Goal: Information Seeking & Learning: Learn about a topic

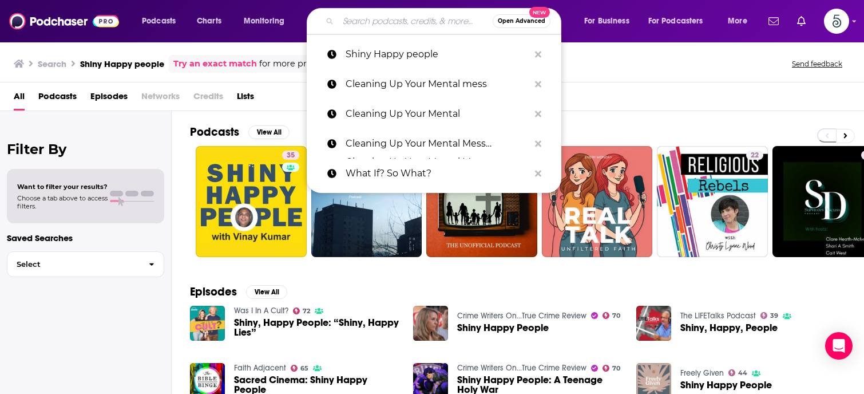
click at [398, 21] on input "Search podcasts, credits, & more..." at bounding box center [415, 21] width 155 height 18
click at [364, 17] on input "Search podcasts, credits, & more..." at bounding box center [415, 21] width 155 height 18
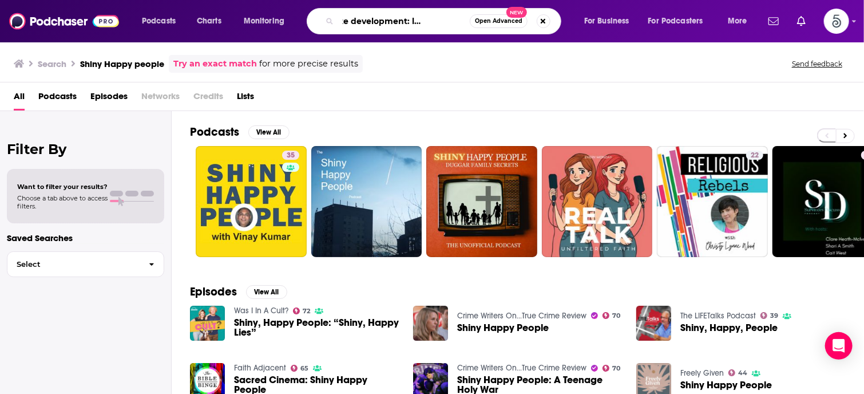
scroll to position [0, 43]
type input "real estate development: land to legacy"
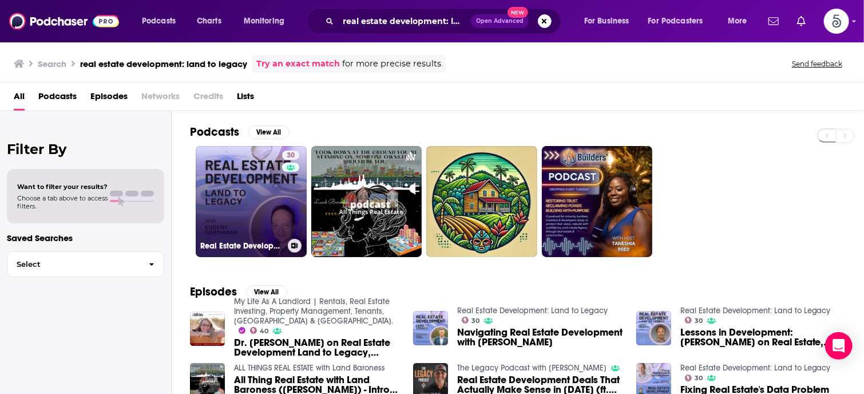
click at [250, 194] on link "30 Real Estate Development: Land to Legacy" at bounding box center [251, 201] width 111 height 111
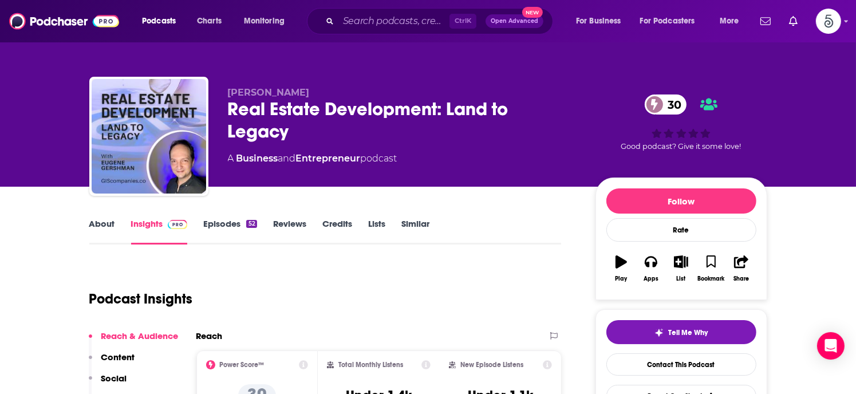
click at [219, 221] on link "Episodes 52" at bounding box center [229, 231] width 53 height 26
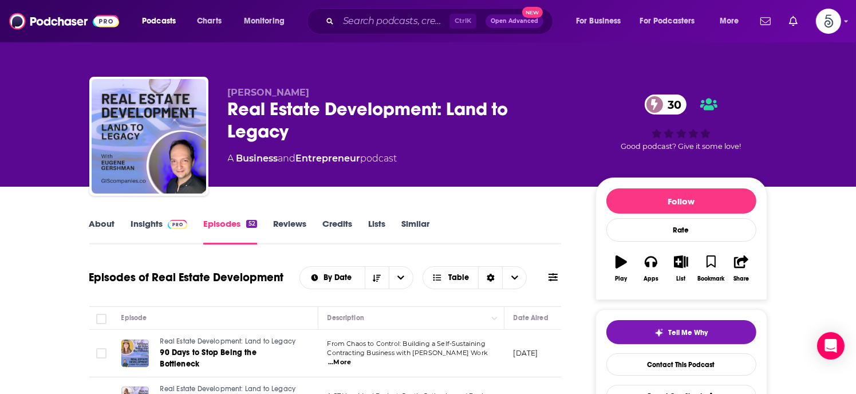
click at [144, 221] on link "Insights" at bounding box center [159, 231] width 57 height 26
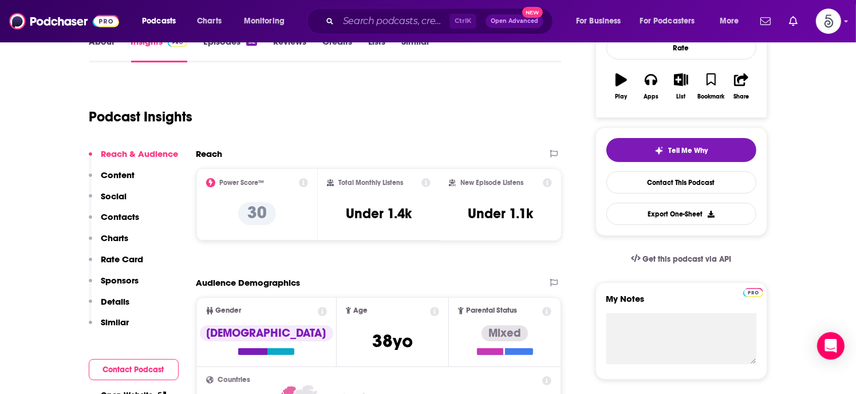
scroll to position [233, 0]
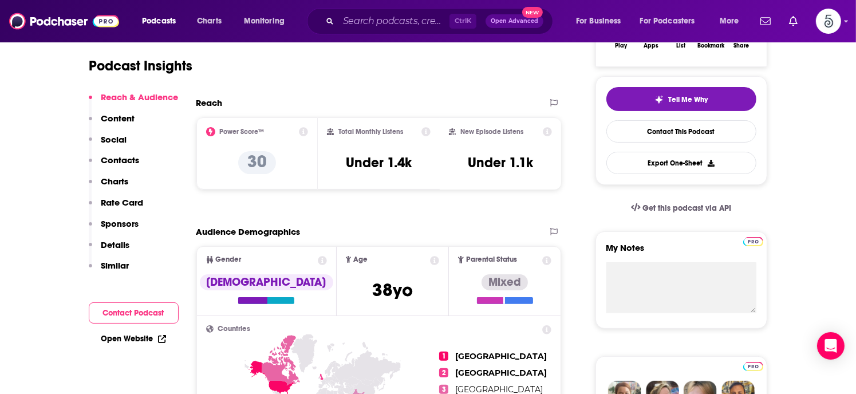
click at [102, 159] on p "Contacts" at bounding box center [120, 160] width 38 height 11
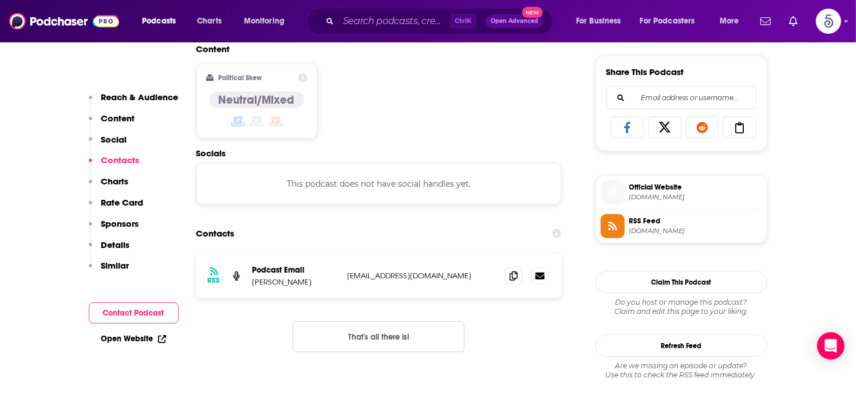
scroll to position [769, 0]
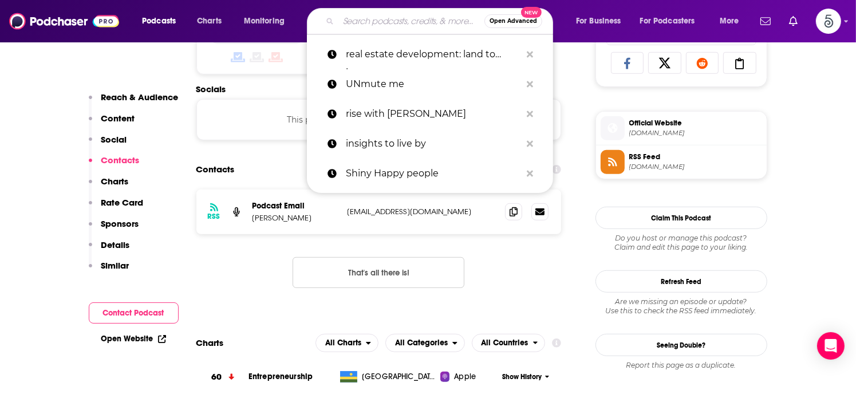
click at [355, 20] on input "Search podcasts, credits, & more..." at bounding box center [411, 21] width 146 height 18
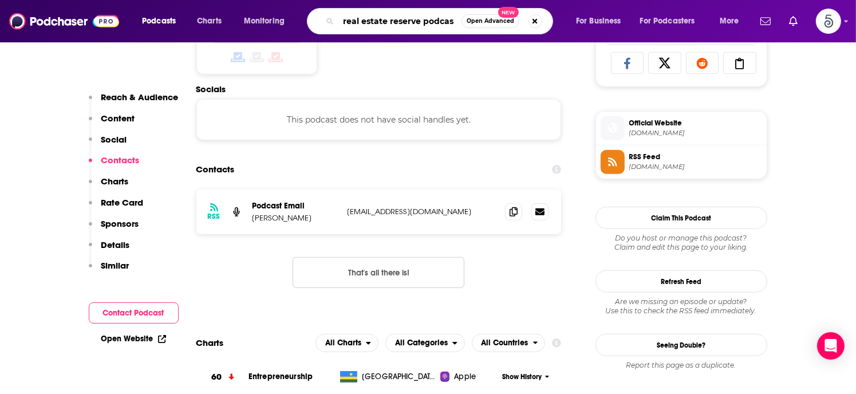
type input "real estate reserve podcast"
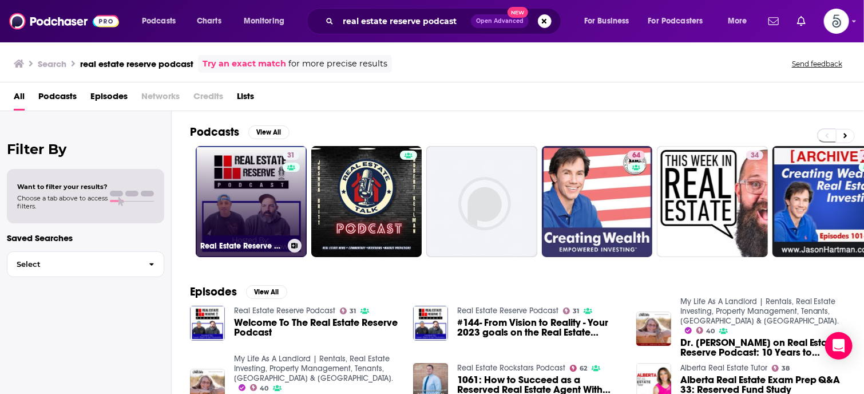
click at [242, 193] on link "31 Real Estate Reserve Podcast" at bounding box center [251, 201] width 111 height 111
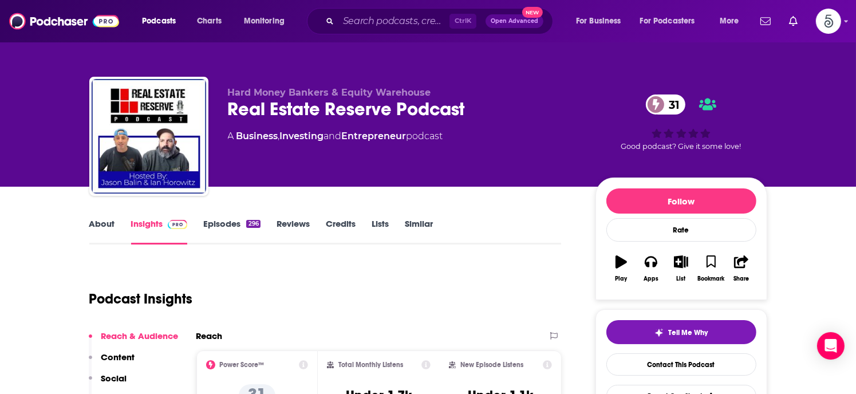
click at [150, 226] on link "Insights" at bounding box center [159, 231] width 57 height 26
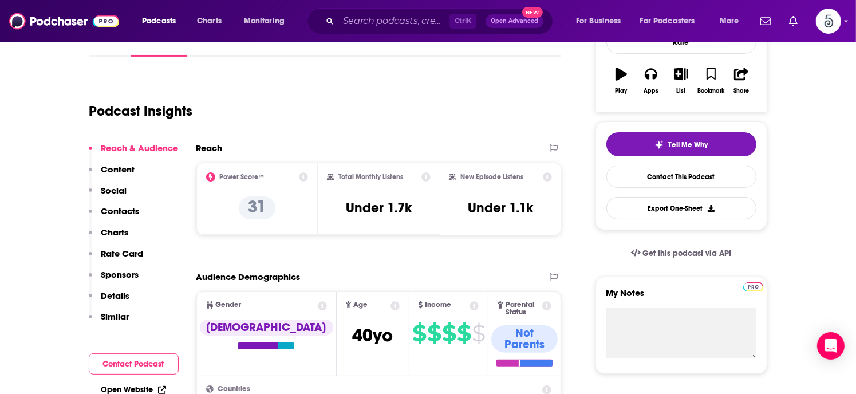
click at [125, 207] on p "Contacts" at bounding box center [120, 210] width 38 height 11
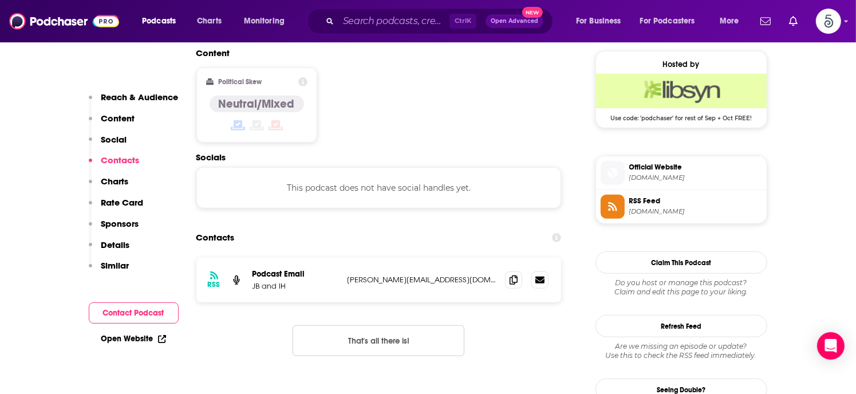
scroll to position [920, 0]
click at [365, 21] on input "Search podcasts, credits, & more..." at bounding box center [393, 21] width 111 height 18
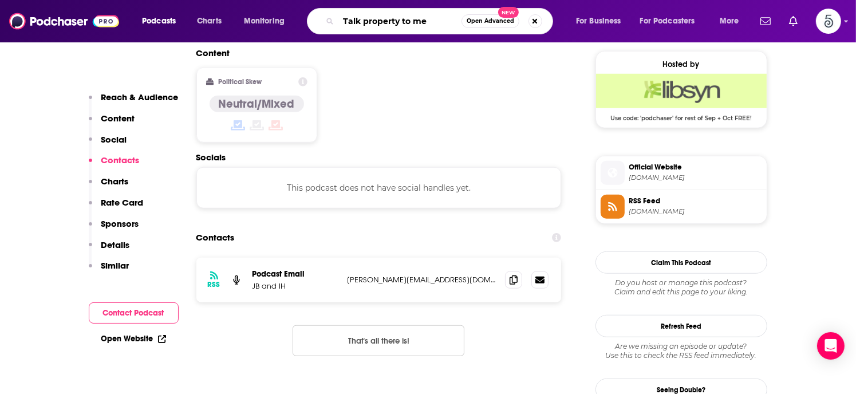
type input "Talk property to me"
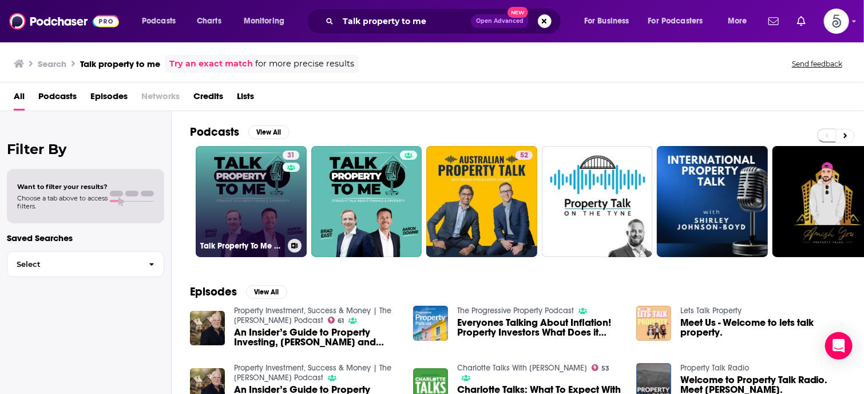
click at [224, 185] on link "31 Talk Property To Me Podcast" at bounding box center [251, 201] width 111 height 111
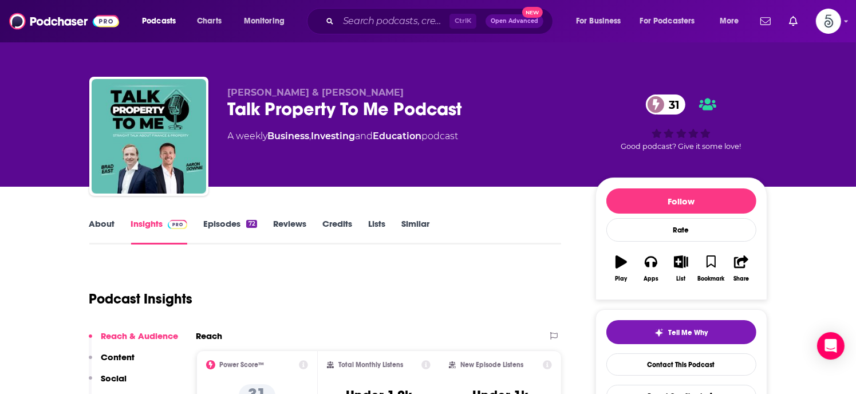
click at [138, 224] on link "Insights" at bounding box center [159, 231] width 57 height 26
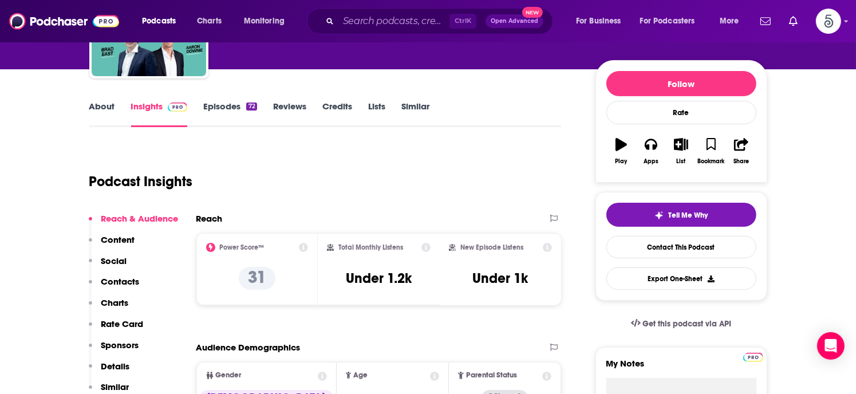
click at [118, 276] on p "Contacts" at bounding box center [120, 281] width 38 height 11
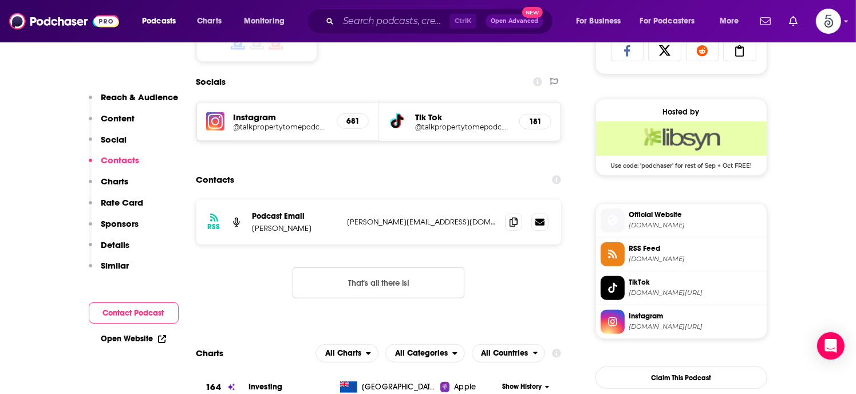
scroll to position [791, 0]
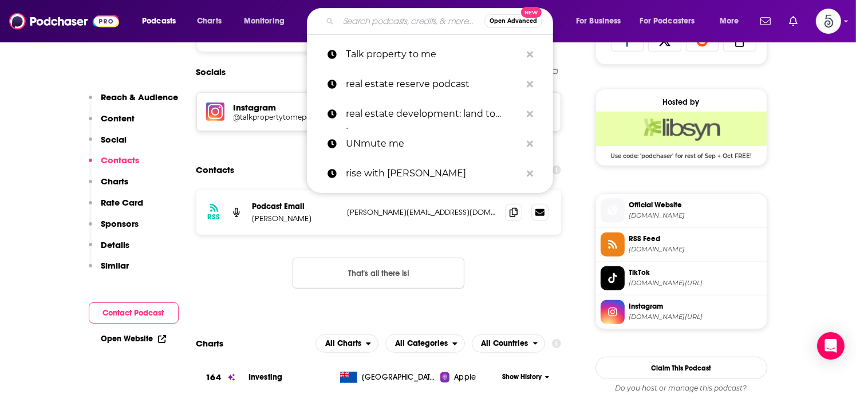
click at [374, 26] on input "Search podcasts, credits, & more..." at bounding box center [411, 21] width 146 height 18
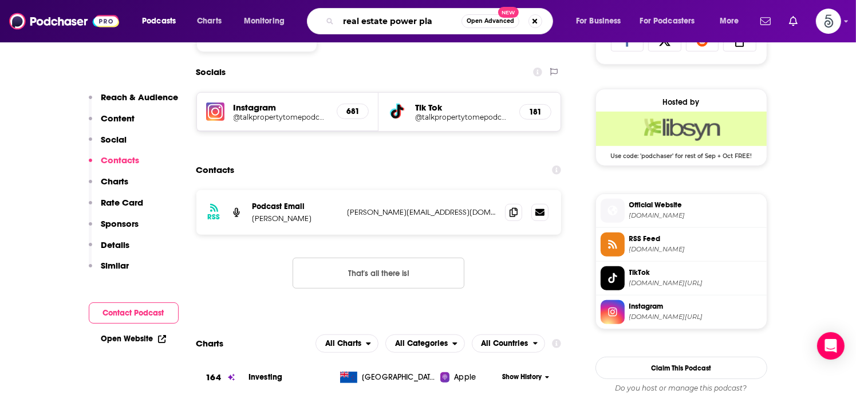
type input "real estate power play"
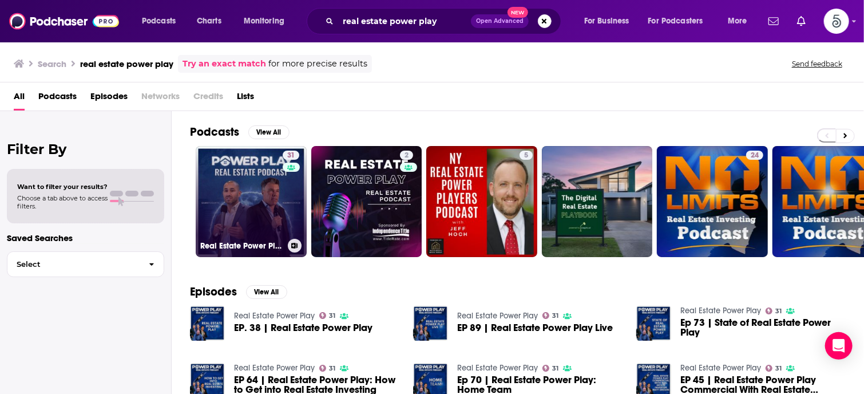
click at [248, 188] on link "31 Real Estate Power Play" at bounding box center [251, 201] width 111 height 111
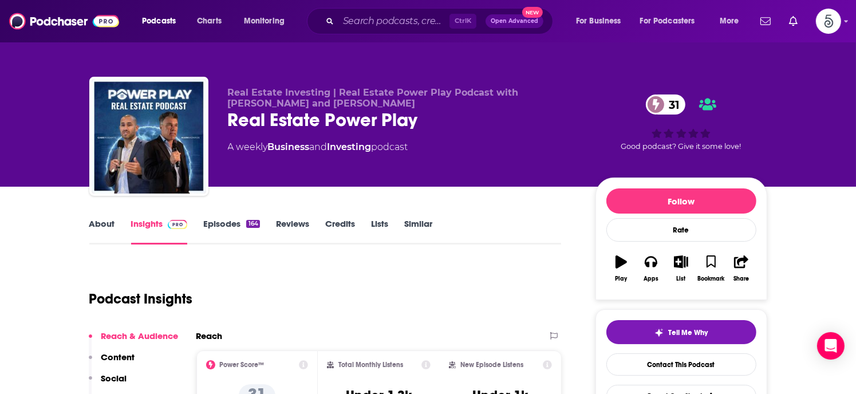
scroll to position [154, 0]
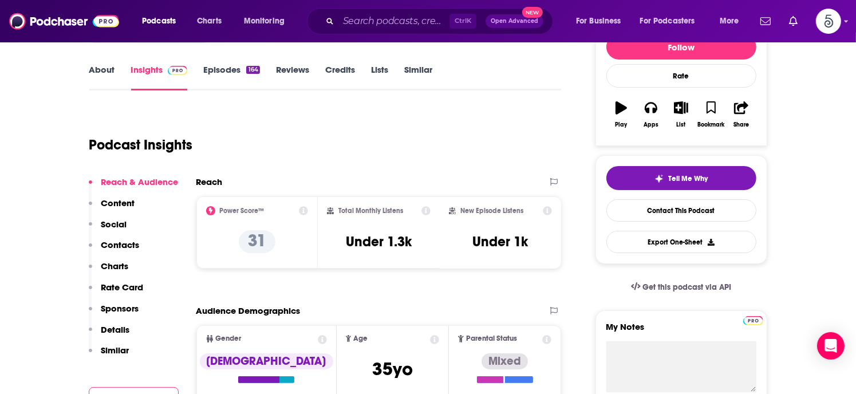
click at [101, 239] on p "Contacts" at bounding box center [120, 244] width 38 height 11
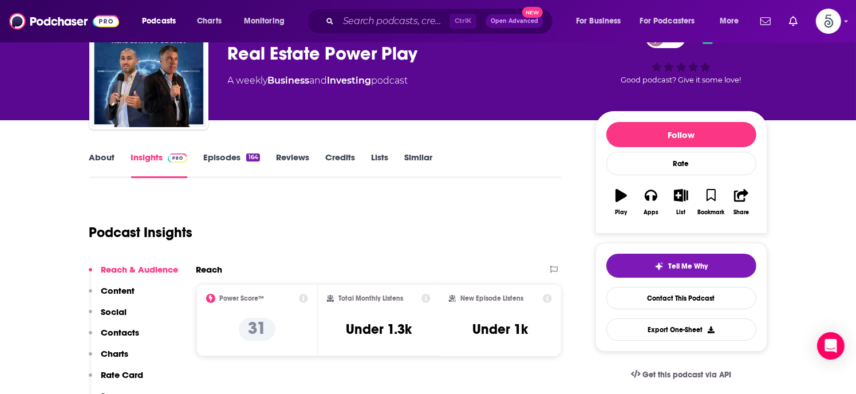
scroll to position [0, 0]
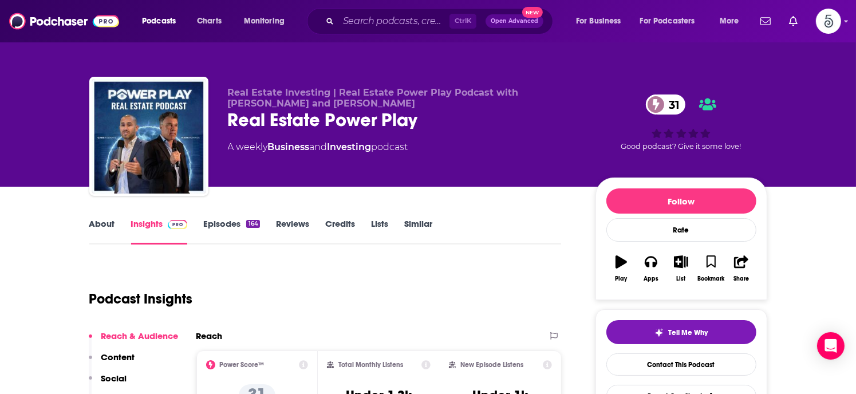
click at [222, 226] on link "Episodes 164" at bounding box center [231, 231] width 56 height 26
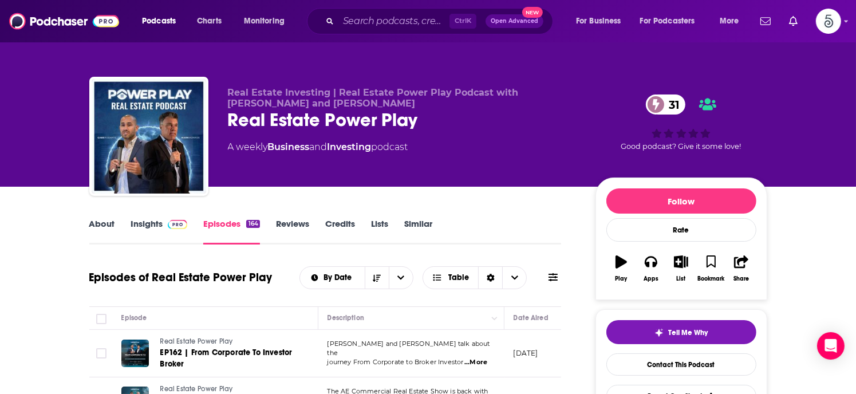
click at [154, 221] on link "Insights" at bounding box center [159, 231] width 57 height 26
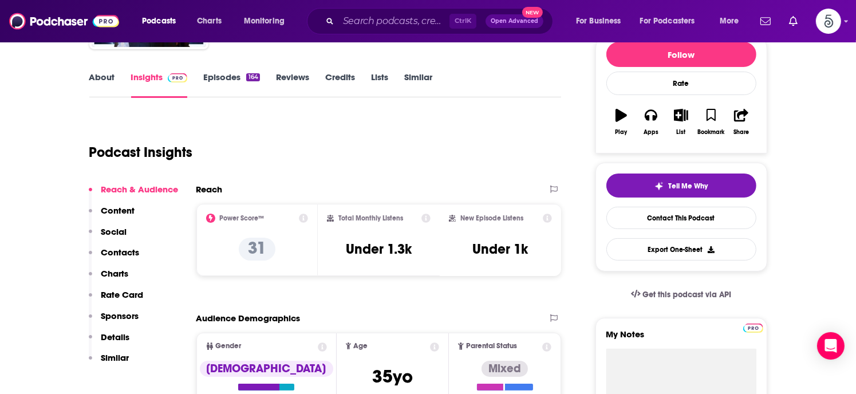
scroll to position [220, 0]
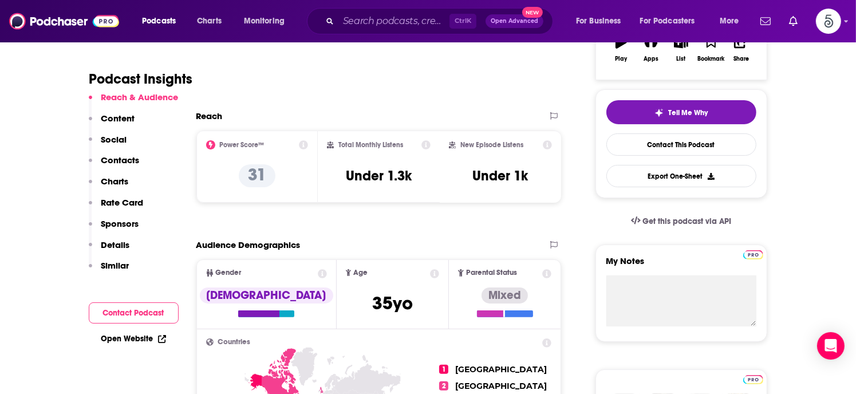
click at [124, 160] on p "Contacts" at bounding box center [120, 160] width 38 height 11
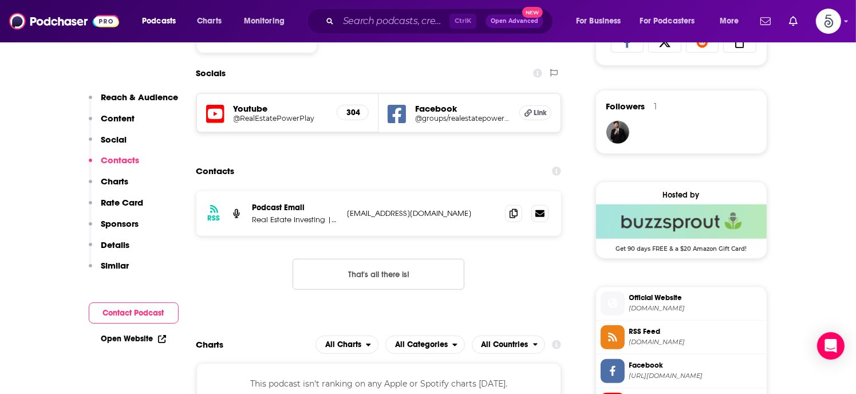
scroll to position [791, 0]
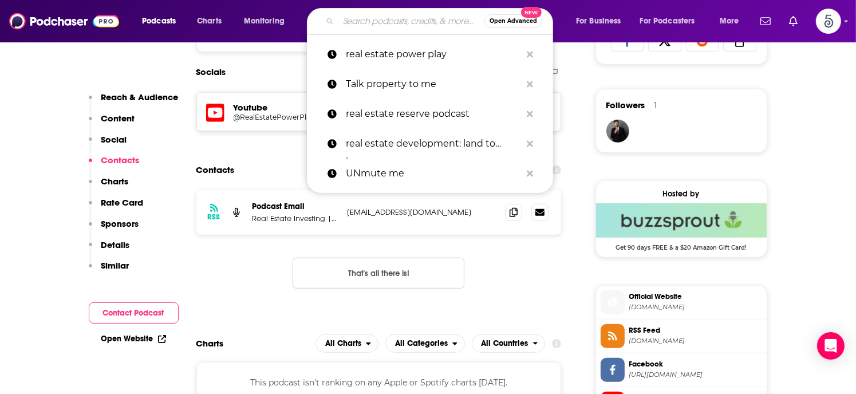
click at [382, 26] on input "Search podcasts, credits, & more..." at bounding box center [411, 21] width 146 height 18
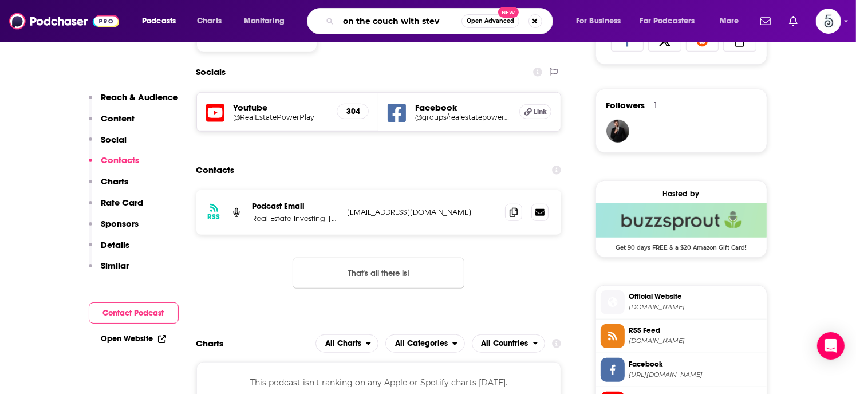
type input "on the couch with [PERSON_NAME]"
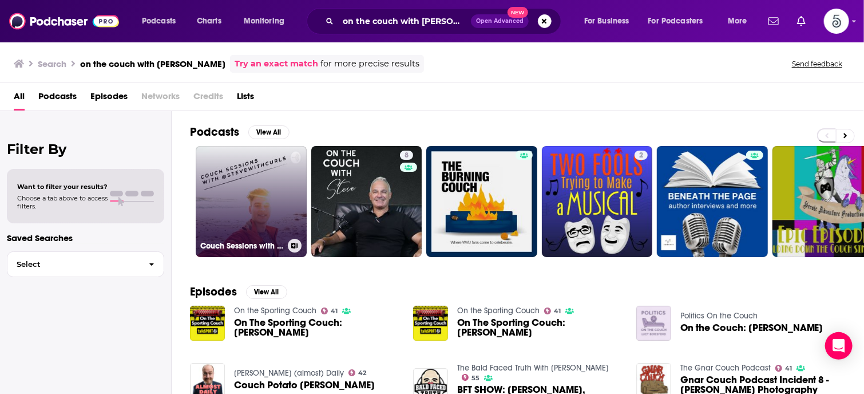
click at [229, 199] on link "Couch Sessions with [PERSON_NAME]" at bounding box center [251, 201] width 111 height 111
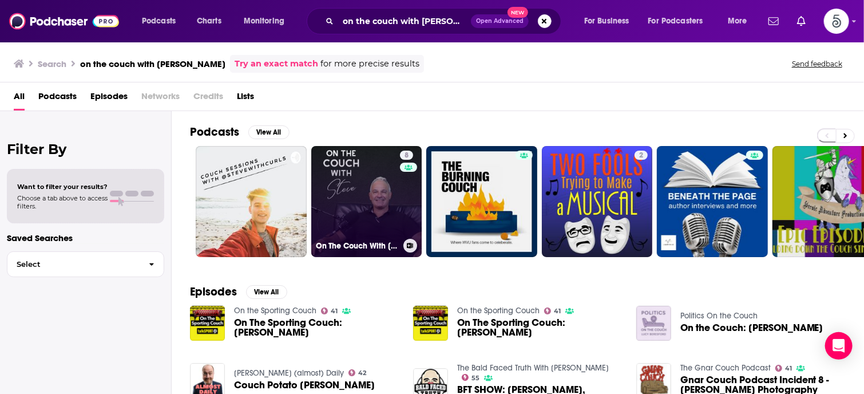
click at [347, 202] on link "8 On The Couch With [PERSON_NAME]" at bounding box center [366, 201] width 111 height 111
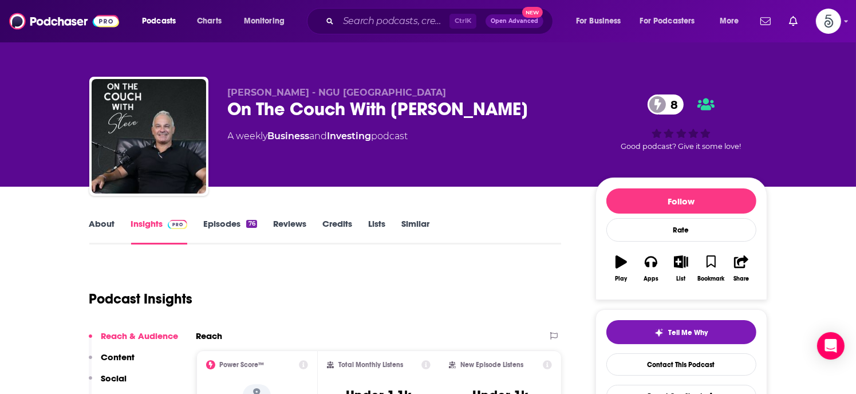
click at [219, 221] on link "Episodes 76" at bounding box center [229, 231] width 53 height 26
